Goal: Information Seeking & Learning: Find specific fact

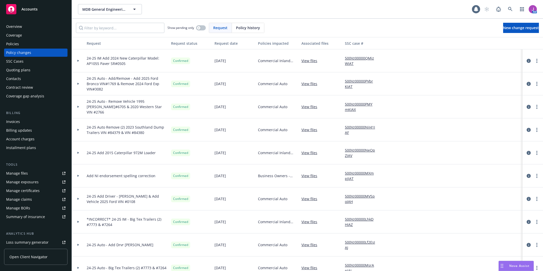
click at [109, 9] on span "MDB General Engineering, Inc" at bounding box center [104, 9] width 44 height 5
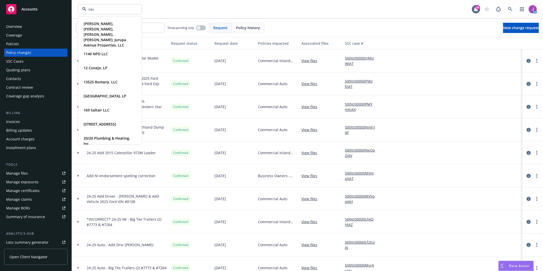
type input "neil"
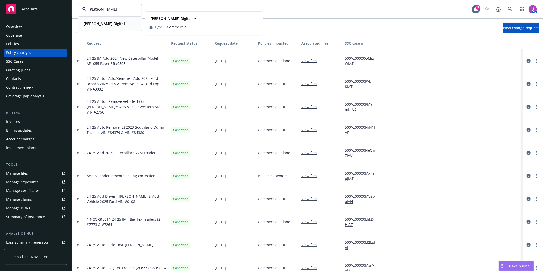
click at [98, 20] on div "[PERSON_NAME] Digital" at bounding box center [104, 23] width 44 height 7
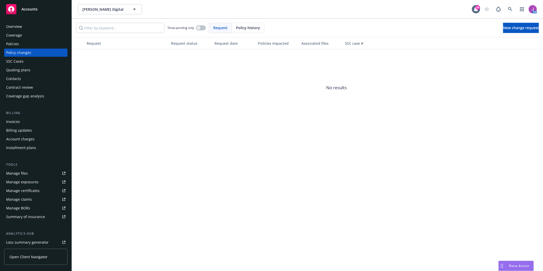
click at [22, 43] on div "Policies" at bounding box center [35, 44] width 59 height 8
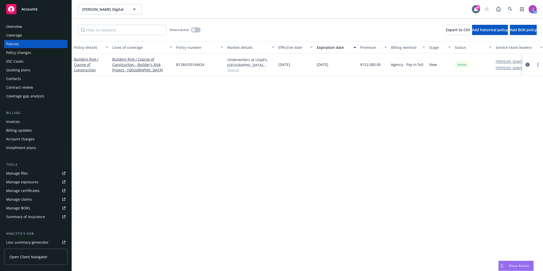
click at [237, 70] on span "Show all" at bounding box center [250, 70] width 47 height 4
click at [27, 69] on div "Quoting plans" at bounding box center [18, 70] width 24 height 8
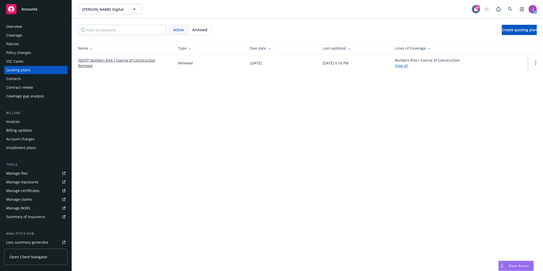
click at [131, 59] on link "09/26/25 Builders Risk / Course of Construction Renewal" at bounding box center [124, 63] width 92 height 11
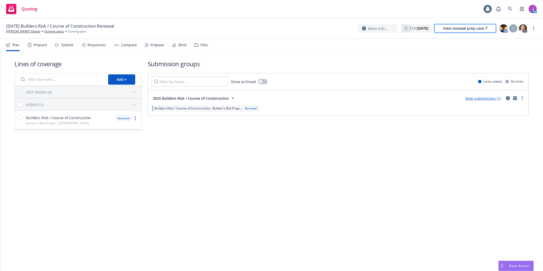
click at [454, 27] on div "View renewal prep case" at bounding box center [465, 29] width 44 height 8
click at [44, 31] on link "Quoting plans" at bounding box center [54, 31] width 20 height 5
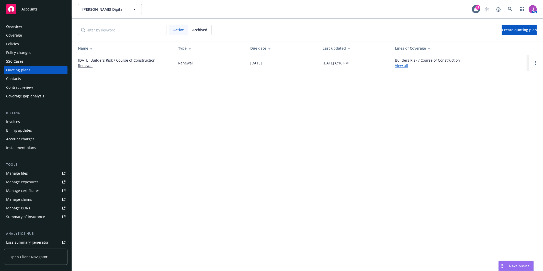
click at [13, 44] on div "Policies" at bounding box center [12, 44] width 13 height 8
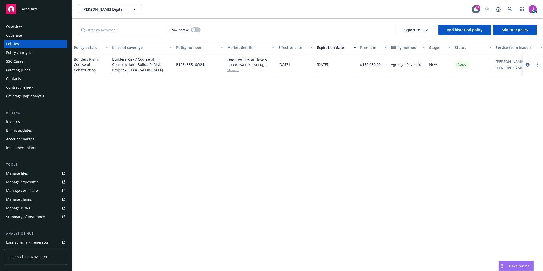
click at [233, 71] on span "Show all" at bounding box center [250, 70] width 47 height 4
click at [126, 108] on div "Policy details Lines of coverage Policy number Market details Effective date Ex…" at bounding box center [307, 156] width 471 height 230
click at [88, 70] on link "Builders Risk / Course of Construction" at bounding box center [86, 65] width 25 height 16
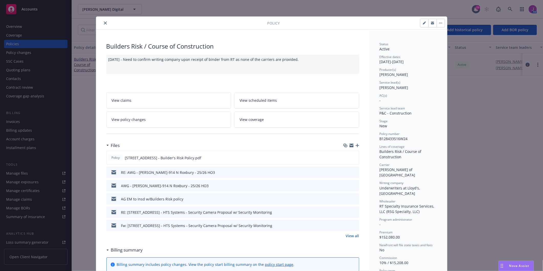
click at [353, 170] on icon "preview file" at bounding box center [354, 172] width 5 height 4
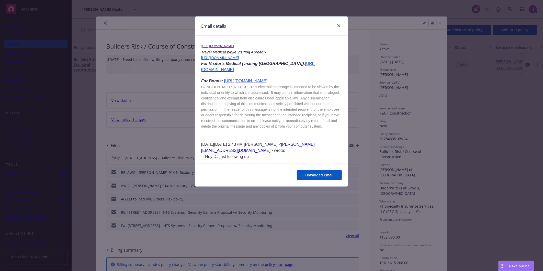
scroll to position [1079, 0]
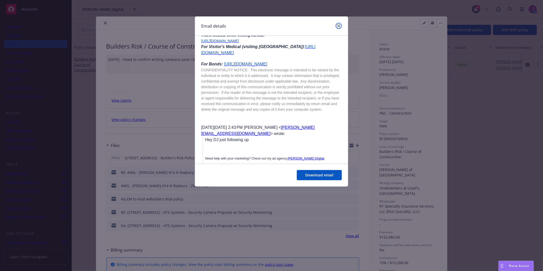
click at [338, 26] on icon "close" at bounding box center [338, 25] width 3 height 3
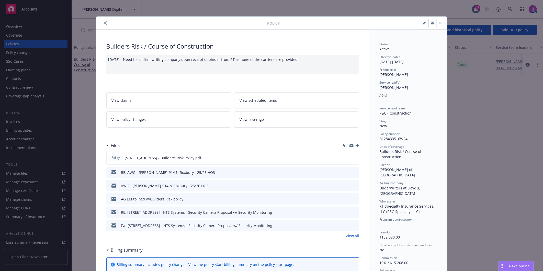
drag, startPoint x: 103, startPoint y: 22, endPoint x: 136, endPoint y: 21, distance: 33.0
click at [104, 22] on icon "close" at bounding box center [105, 22] width 3 height 3
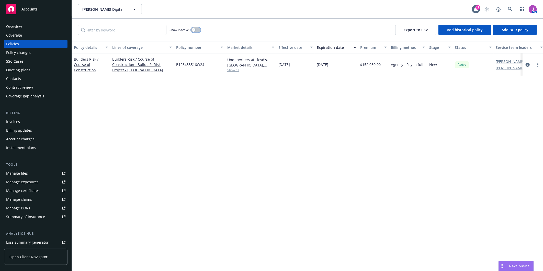
click at [194, 30] on icon "button" at bounding box center [194, 30] width 2 height 2
click at [194, 30] on button "button" at bounding box center [196, 29] width 10 height 5
click at [198, 29] on button "button" at bounding box center [196, 29] width 10 height 5
click at [198, 29] on icon "button" at bounding box center [198, 30] width 2 height 2
click at [19, 68] on div "Quoting plans" at bounding box center [18, 70] width 24 height 8
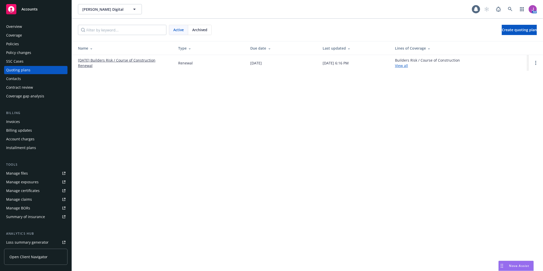
click at [200, 29] on span "Archived" at bounding box center [199, 29] width 15 height 5
click at [109, 62] on link "10/15/2024: Builders Risk / Course of Construction" at bounding box center [117, 62] width 78 height 5
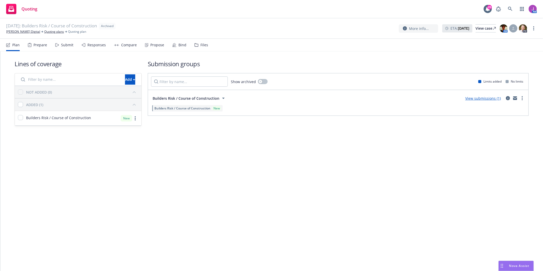
click at [201, 40] on div "Files" at bounding box center [202, 45] width 14 height 12
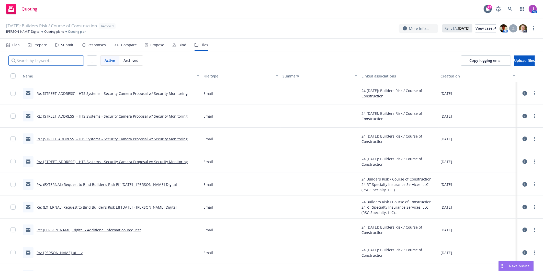
click at [69, 64] on input "Search by keyword..." at bounding box center [45, 60] width 75 height 10
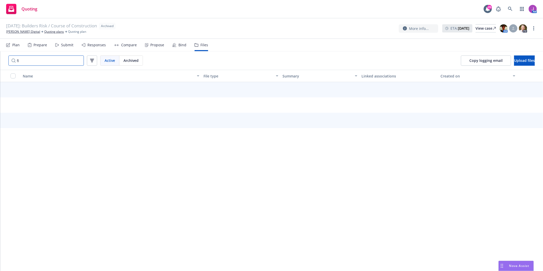
type input "f"
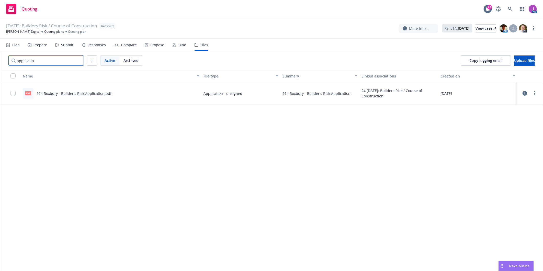
type input "applicatio"
click at [70, 93] on link "914 Roxbury - Builder's Risk Application.pdf" at bounding box center [74, 93] width 75 height 5
click at [19, 33] on link "[PERSON_NAME] Digital" at bounding box center [23, 31] width 34 height 5
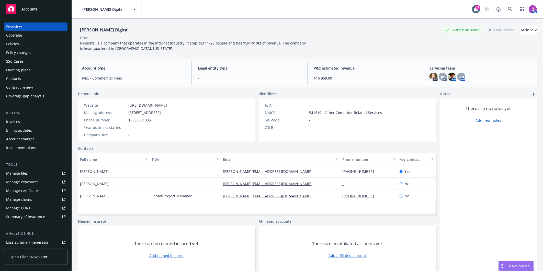
click at [16, 42] on div "Policies" at bounding box center [12, 44] width 13 height 8
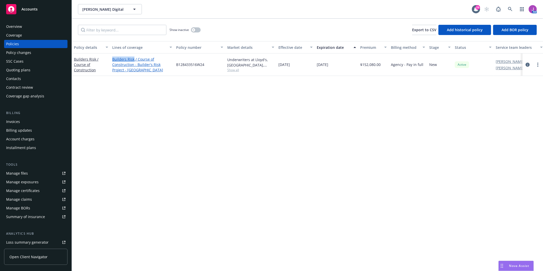
drag, startPoint x: 111, startPoint y: 58, endPoint x: 133, endPoint y: 60, distance: 22.8
click at [133, 60] on div "Builders Risk / Course of Construction - Builder's Risk Project - [GEOGRAPHIC_D…" at bounding box center [142, 64] width 64 height 22
copy link "Builders Risk"
drag, startPoint x: 176, startPoint y: 63, endPoint x: 216, endPoint y: 65, distance: 39.7
click at [216, 65] on div "B128433516W24" at bounding box center [199, 64] width 51 height 22
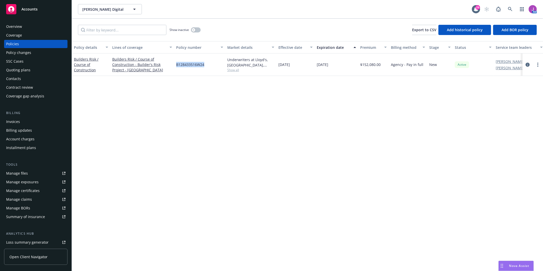
copy span "B128433516W24"
click at [20, 24] on div "Overview" at bounding box center [14, 26] width 16 height 8
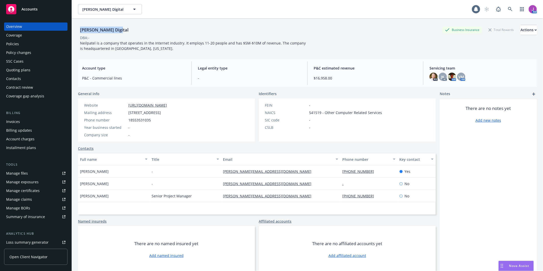
drag, startPoint x: 79, startPoint y: 28, endPoint x: 127, endPoint y: 31, distance: 47.4
click at [127, 31] on div "Neil Patel Digital Business Insurance Total Rewards Actions" at bounding box center [307, 30] width 459 height 10
copy div "Neil Patel Digital"
click at [26, 44] on div "Policies" at bounding box center [35, 44] width 59 height 8
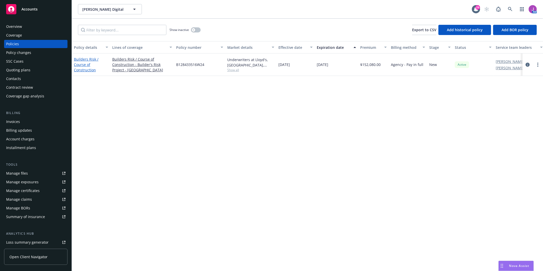
click at [81, 62] on link "Builders Risk / Course of Construction" at bounding box center [86, 65] width 25 height 16
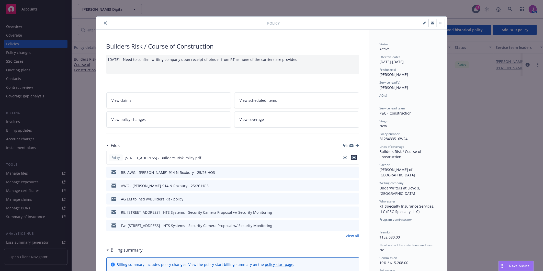
click at [352, 157] on icon "preview file" at bounding box center [354, 158] width 5 height 4
click at [104, 24] on icon "close" at bounding box center [105, 22] width 3 height 3
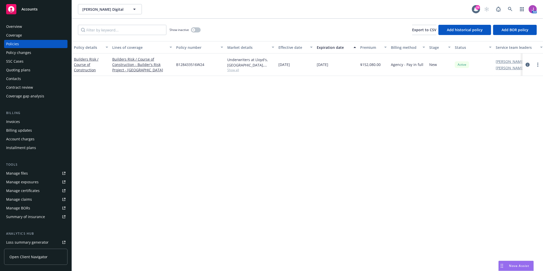
click at [19, 24] on div "Overview" at bounding box center [14, 26] width 16 height 8
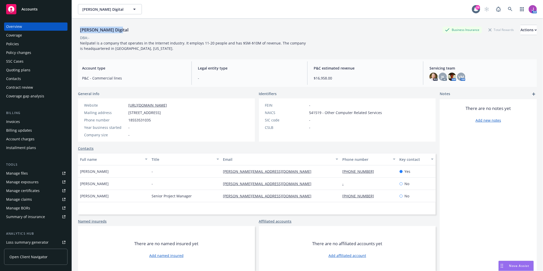
drag, startPoint x: 78, startPoint y: 30, endPoint x: 133, endPoint y: 30, distance: 55.2
click at [133, 30] on div "Neil Patel Digital Business Insurance Total Rewards Actions" at bounding box center [307, 30] width 459 height 10
copy div "Neil Patel Digital"
click at [26, 45] on div "Policies" at bounding box center [35, 44] width 59 height 8
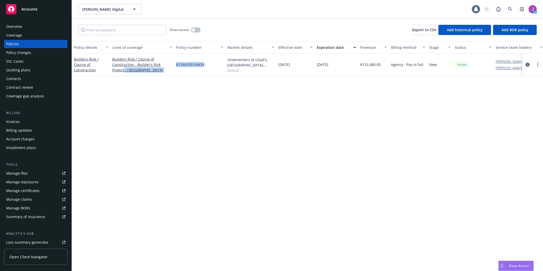
drag, startPoint x: 173, startPoint y: 63, endPoint x: 211, endPoint y: 63, distance: 37.8
click at [211, 63] on div "Builders Risk / Course of Construction Builders Risk / Course of Construction -…" at bounding box center [318, 64] width 493 height 22
drag, startPoint x: 211, startPoint y: 63, endPoint x: 179, endPoint y: 69, distance: 32.2
click at [184, 81] on div "Policy details Lines of coverage Policy number Market details Effective date Ex…" at bounding box center [307, 156] width 471 height 230
drag, startPoint x: 174, startPoint y: 63, endPoint x: 224, endPoint y: 65, distance: 49.9
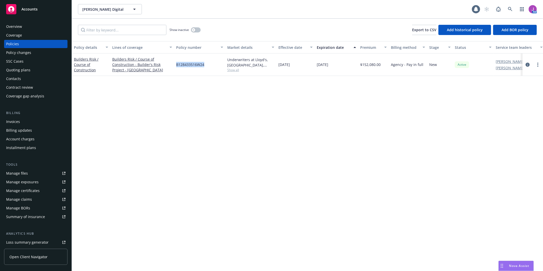
click at [224, 65] on div "B128433516W24" at bounding box center [199, 64] width 51 height 22
copy span "B128433516W24"
click at [235, 70] on span "Show all" at bounding box center [250, 70] width 47 height 4
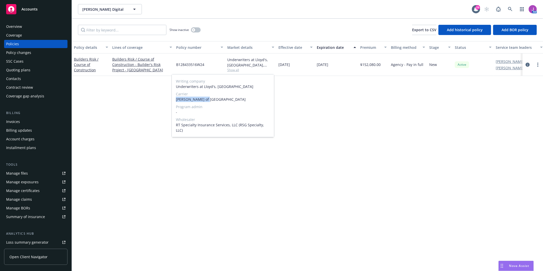
drag, startPoint x: 177, startPoint y: 100, endPoint x: 216, endPoint y: 100, distance: 38.9
click at [216, 100] on span "Lloyd's of London" at bounding box center [223, 99] width 94 height 5
copy span "Lloyd's of London"
click at [27, 26] on div "Overview" at bounding box center [35, 26] width 59 height 8
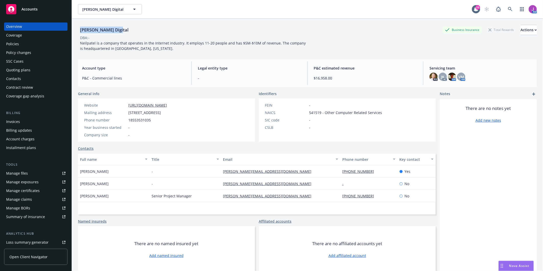
drag, startPoint x: 80, startPoint y: 31, endPoint x: 131, endPoint y: 31, distance: 51.1
click at [131, 31] on div "Neil Patel Digital Business Insurance Total Rewards Actions" at bounding box center [307, 30] width 459 height 10
copy div "Neil Patel Digital"
click at [35, 69] on div "Quoting plans" at bounding box center [35, 70] width 59 height 8
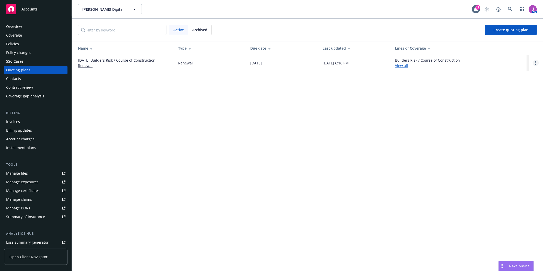
click at [535, 65] on link "Open options" at bounding box center [536, 63] width 6 height 6
click at [502, 30] on span "Copy logging email" at bounding box center [509, 28] width 45 height 5
click at [7, 45] on div "Policies" at bounding box center [12, 44] width 13 height 8
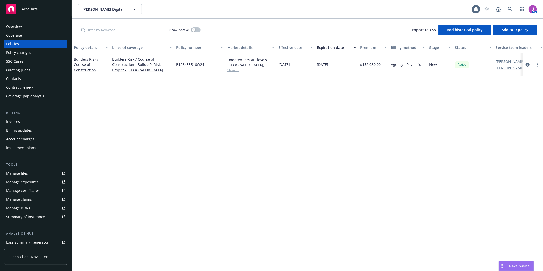
click at [237, 69] on span "Show all" at bounding box center [250, 70] width 47 height 4
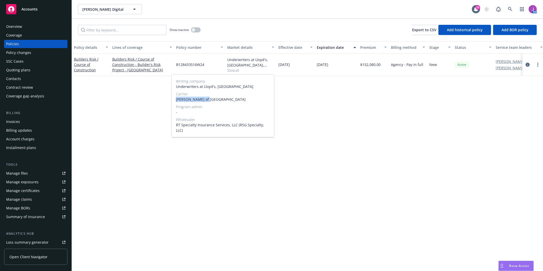
drag, startPoint x: 176, startPoint y: 98, endPoint x: 224, endPoint y: 99, distance: 47.6
click at [224, 99] on span "Lloyd's of London" at bounding box center [223, 99] width 94 height 5
copy span "Lloyd's of London"
click at [13, 22] on div "Overview" at bounding box center [14, 26] width 16 height 8
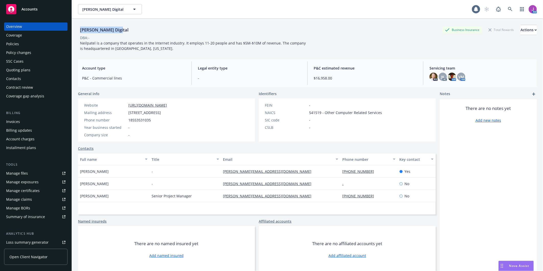
click at [127, 30] on div "Neil Patel Digital Business Insurance Total Rewards Actions DBA: - Neilpatel is…" at bounding box center [307, 154] width 471 height 271
click at [23, 46] on div "Policies" at bounding box center [35, 44] width 59 height 8
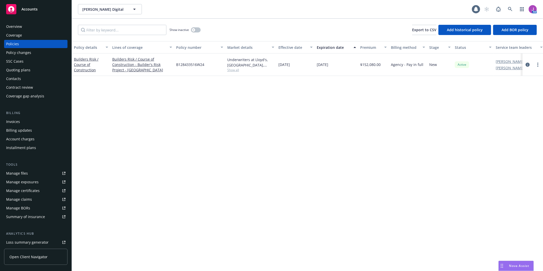
click at [233, 72] on span "Show all" at bounding box center [250, 70] width 47 height 4
click at [108, 10] on span "Neil Patel Digital" at bounding box center [104, 9] width 44 height 5
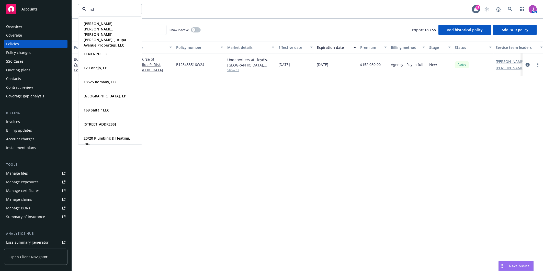
type input "mdb"
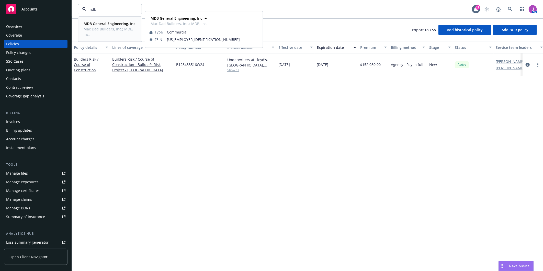
click at [103, 21] on strong "MDB General Engineering, Inc" at bounding box center [110, 23] width 52 height 5
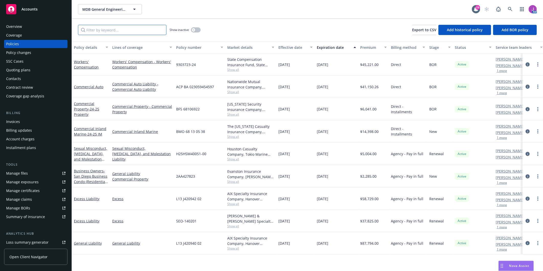
click at [98, 33] on input "Filter by keyword..." at bounding box center [122, 30] width 88 height 10
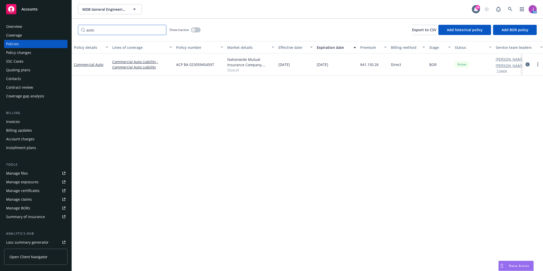
type input "auto"
click at [235, 69] on span "Show all" at bounding box center [250, 69] width 47 height 4
click at [336, 91] on div "Policy details Lines of coverage Policy number Market details Effective date Ex…" at bounding box center [307, 156] width 471 height 230
click at [19, 67] on div "Quoting plans" at bounding box center [18, 70] width 24 height 8
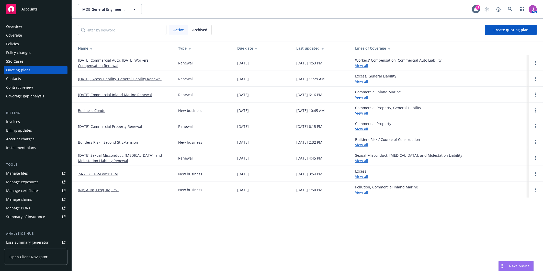
click at [107, 65] on link "[DATE] Commercial Auto, [DATE] Workers' Compensation Renewal" at bounding box center [124, 63] width 92 height 11
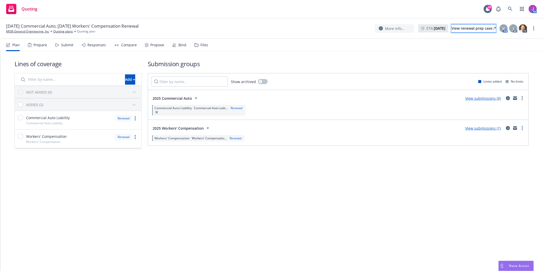
click at [453, 30] on div "View renewal prep case" at bounding box center [473, 29] width 44 height 8
click at [197, 46] on div "Files" at bounding box center [202, 45] width 14 height 12
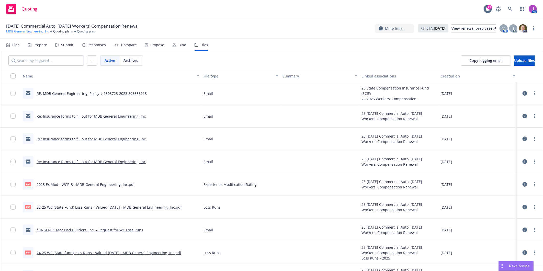
click at [44, 31] on link "MDB General Engineering, Inc" at bounding box center [27, 31] width 43 height 5
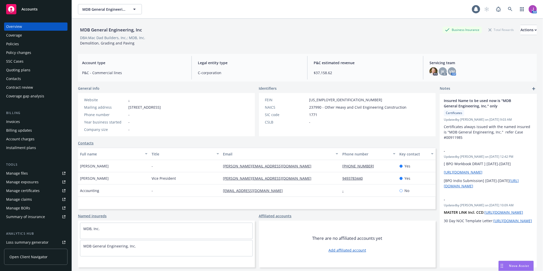
click at [35, 43] on div "Policies" at bounding box center [35, 44] width 59 height 8
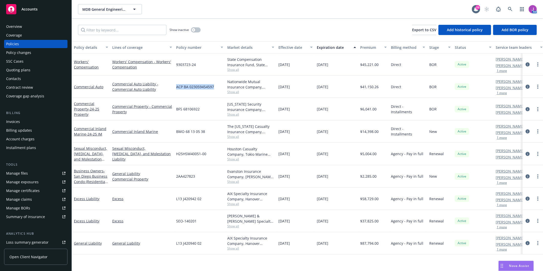
drag, startPoint x: 176, startPoint y: 86, endPoint x: 217, endPoint y: 89, distance: 41.5
click at [217, 89] on div "ACP BA 023059454597" at bounding box center [199, 87] width 51 height 22
copy span "ACP BA 023059454597"
click at [230, 92] on span "Show all" at bounding box center [250, 92] width 47 height 4
click at [208, 175] on div "2AA427823" at bounding box center [199, 176] width 51 height 22
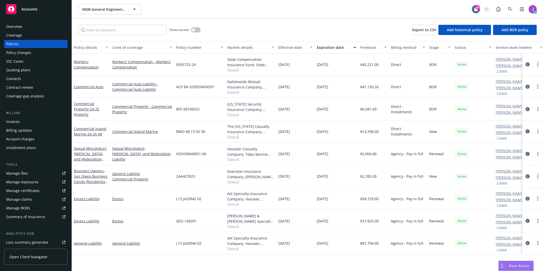
click at [26, 67] on div "Quoting plans" at bounding box center [18, 70] width 24 height 8
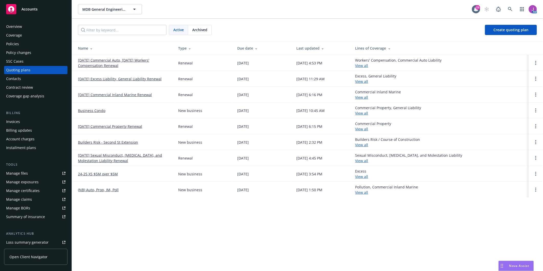
click at [106, 67] on link "[DATE] Commercial Auto, [DATE] Workers' Compensation Renewal" at bounding box center [124, 63] width 92 height 11
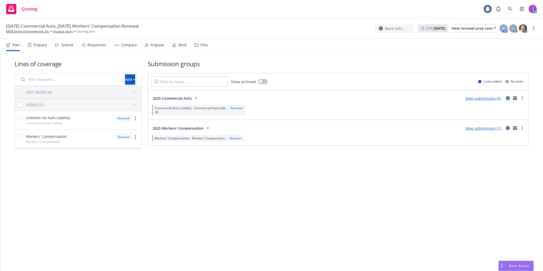
click at [201, 48] on div "Files" at bounding box center [202, 45] width 14 height 12
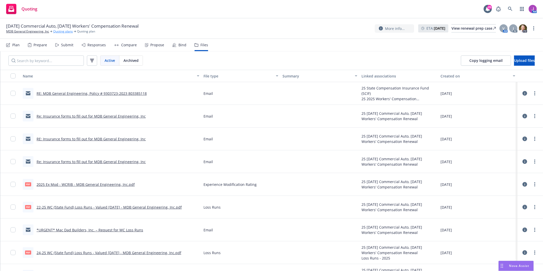
click at [58, 32] on link "Quoting plans" at bounding box center [63, 31] width 20 height 5
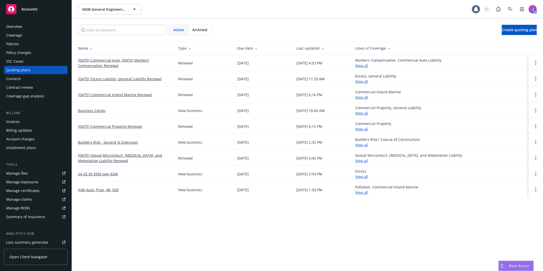
click at [128, 60] on link "[DATE] Commercial Auto, [DATE] Workers' Compensation Renewal" at bounding box center [124, 63] width 92 height 11
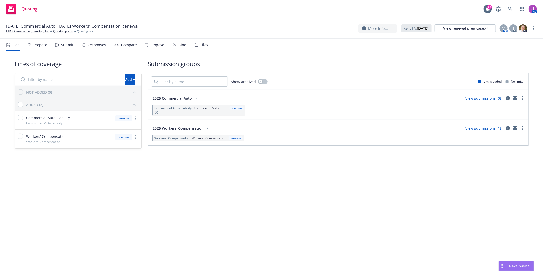
click at [479, 128] on link "View submissions (1)" at bounding box center [483, 128] width 36 height 5
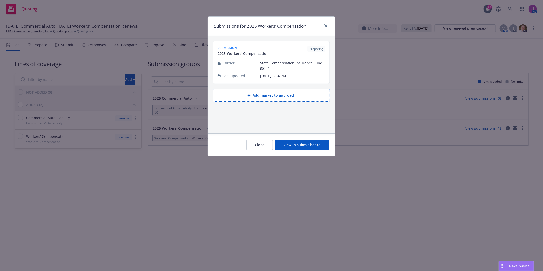
click at [262, 143] on button "Close" at bounding box center [259, 145] width 26 height 10
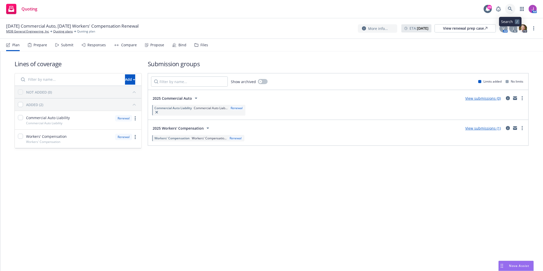
click at [507, 11] on link at bounding box center [510, 9] width 10 height 10
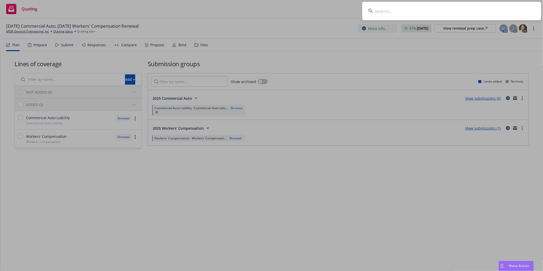
click at [426, 5] on input at bounding box center [451, 11] width 179 height 18
